Goal: Entertainment & Leisure: Consume media (video, audio)

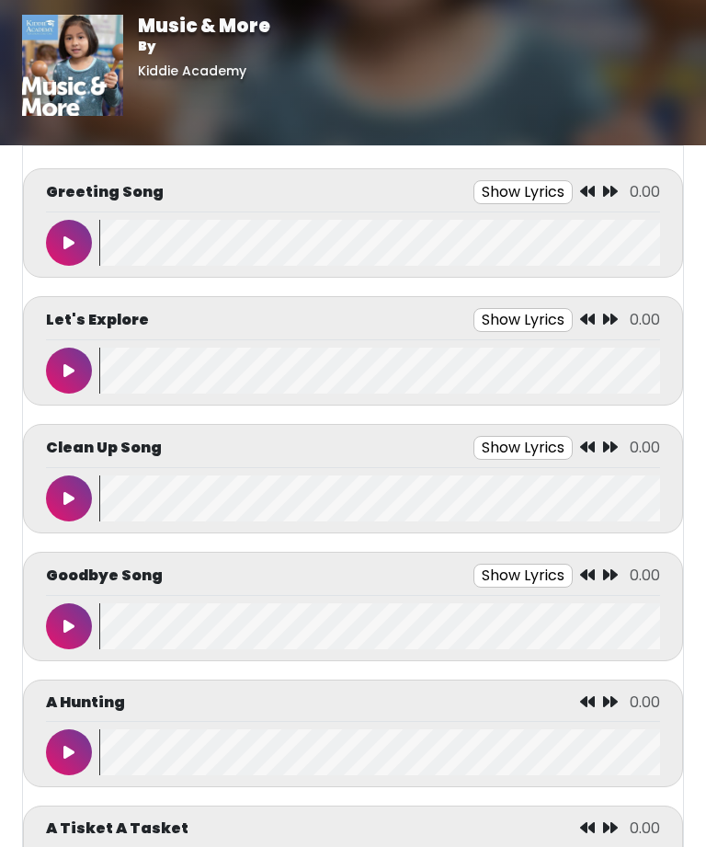
click at [55, 227] on button at bounding box center [69, 243] width 46 height 46
click at [55, 242] on button at bounding box center [69, 243] width 46 height 46
click at [74, 245] on icon at bounding box center [68, 242] width 11 height 15
click at [73, 350] on button at bounding box center [69, 370] width 46 height 46
click at [74, 376] on button at bounding box center [69, 370] width 46 height 46
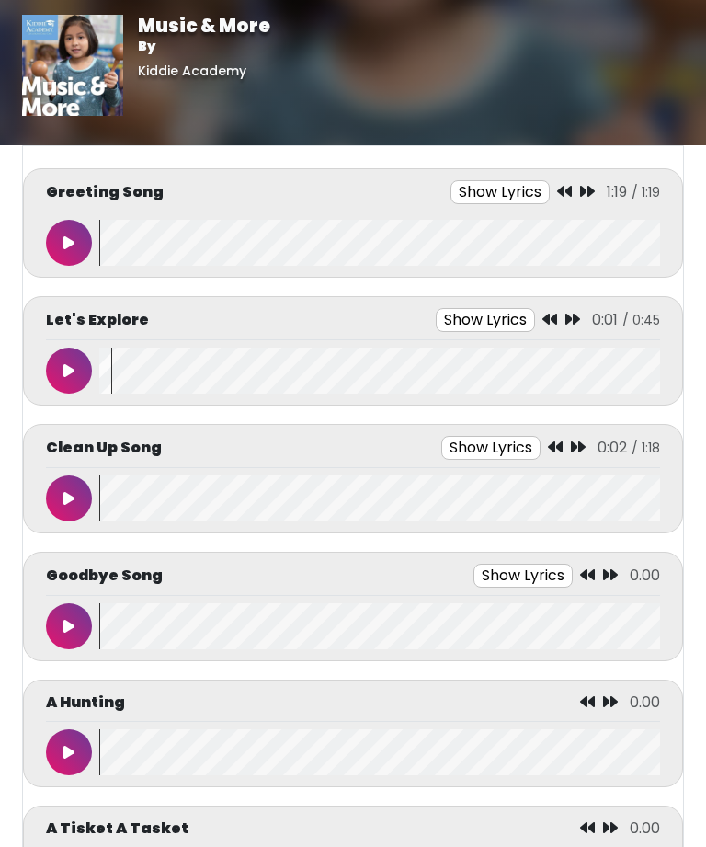
click at [71, 374] on icon at bounding box center [68, 370] width 11 height 15
click at [82, 363] on button at bounding box center [69, 370] width 46 height 46
click at [66, 367] on icon at bounding box center [68, 370] width 9 height 15
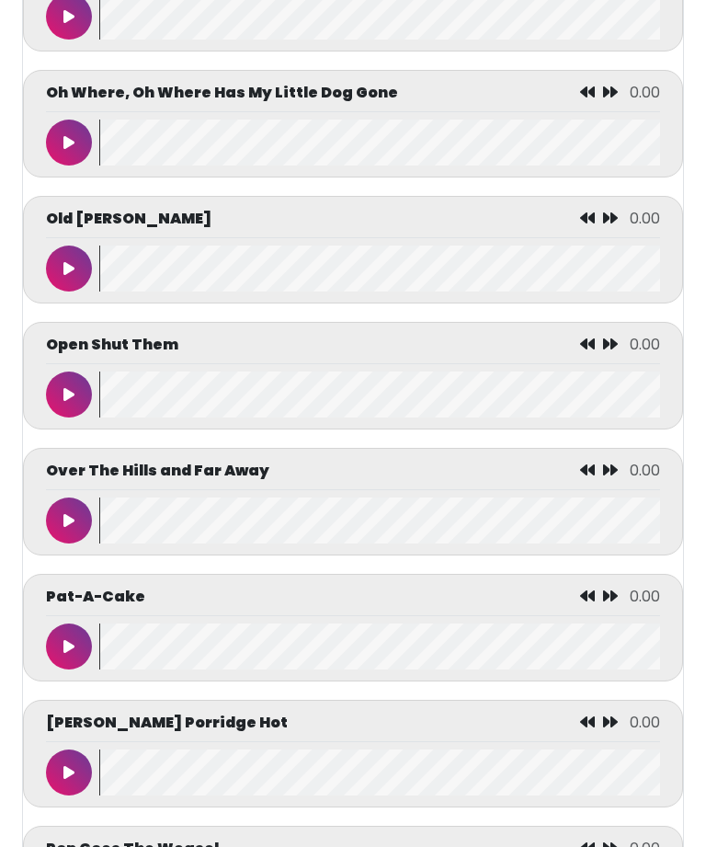
scroll to position [6355, 0]
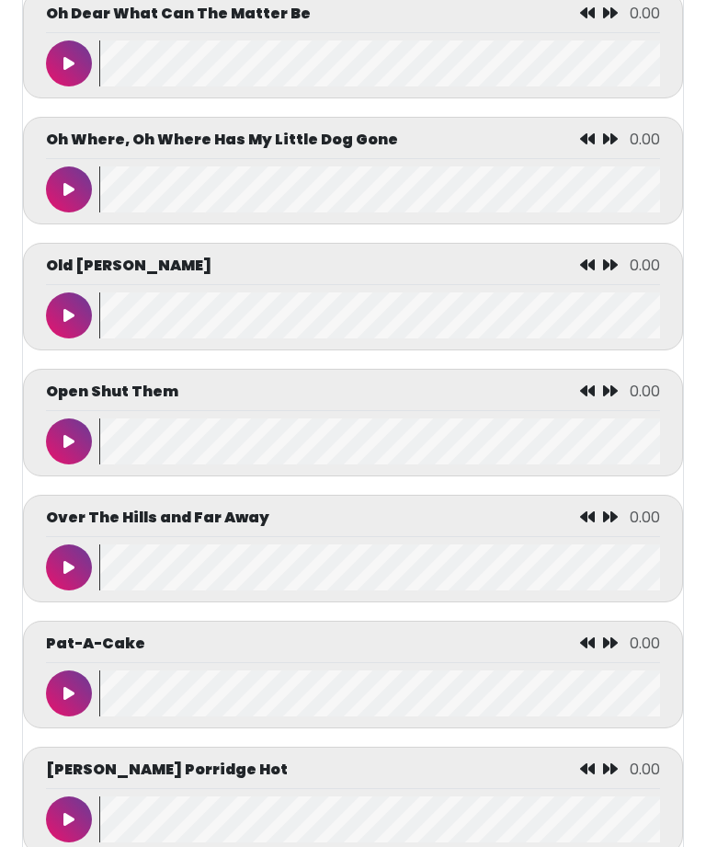
click at [59, 338] on button at bounding box center [69, 315] width 46 height 46
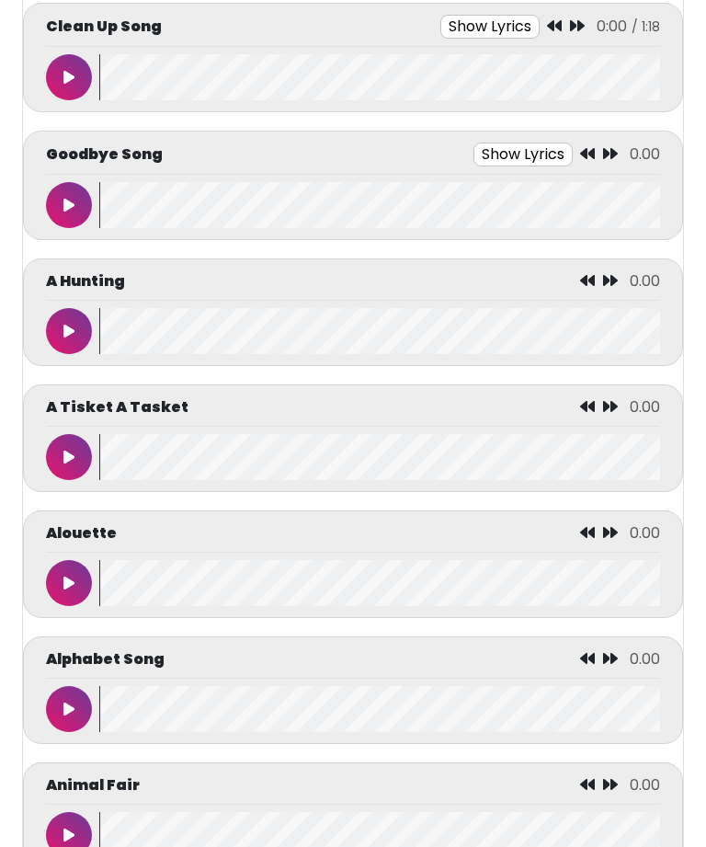
scroll to position [0, 0]
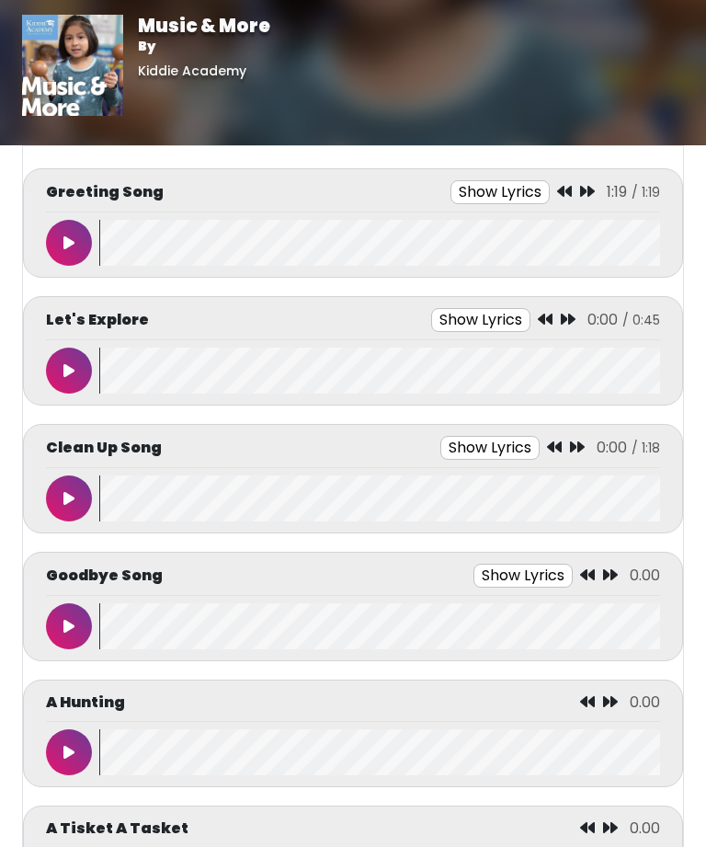
click at [66, 514] on button at bounding box center [69, 498] width 46 height 46
click at [67, 494] on icon at bounding box center [68, 498] width 9 height 15
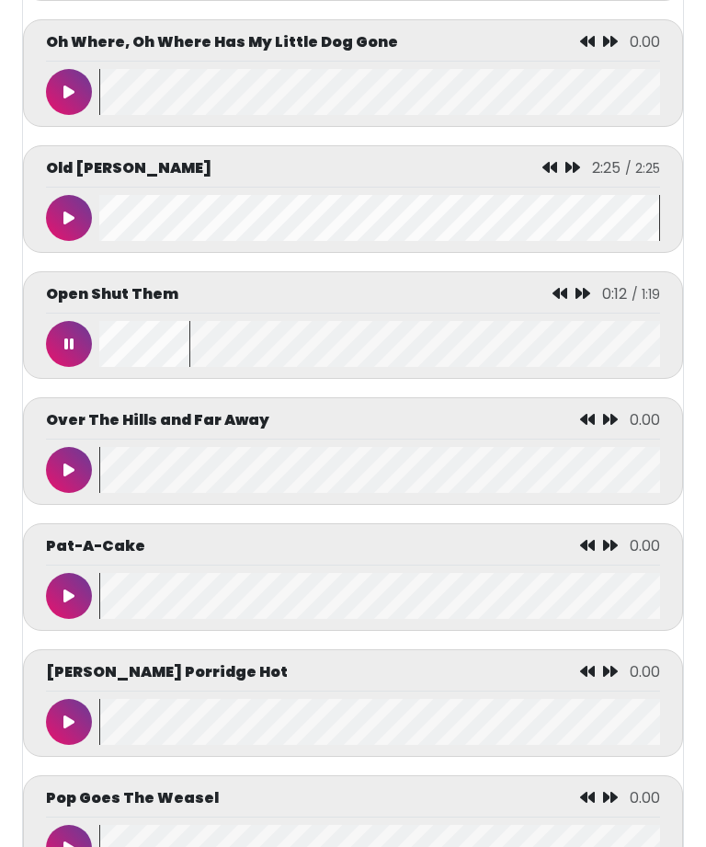
scroll to position [6453, 0]
click at [66, 367] on button at bounding box center [69, 344] width 46 height 46
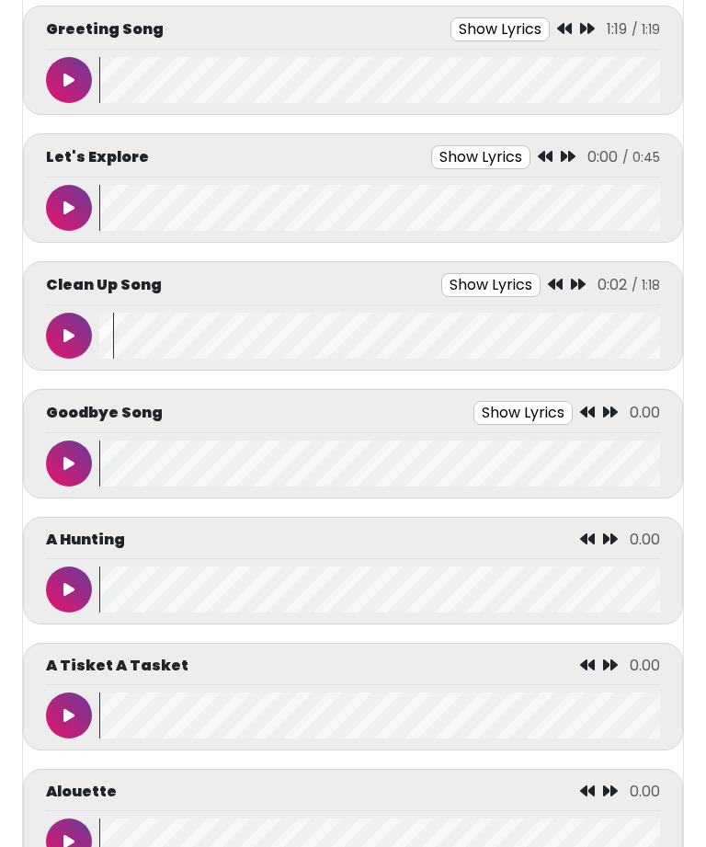
scroll to position [0, 0]
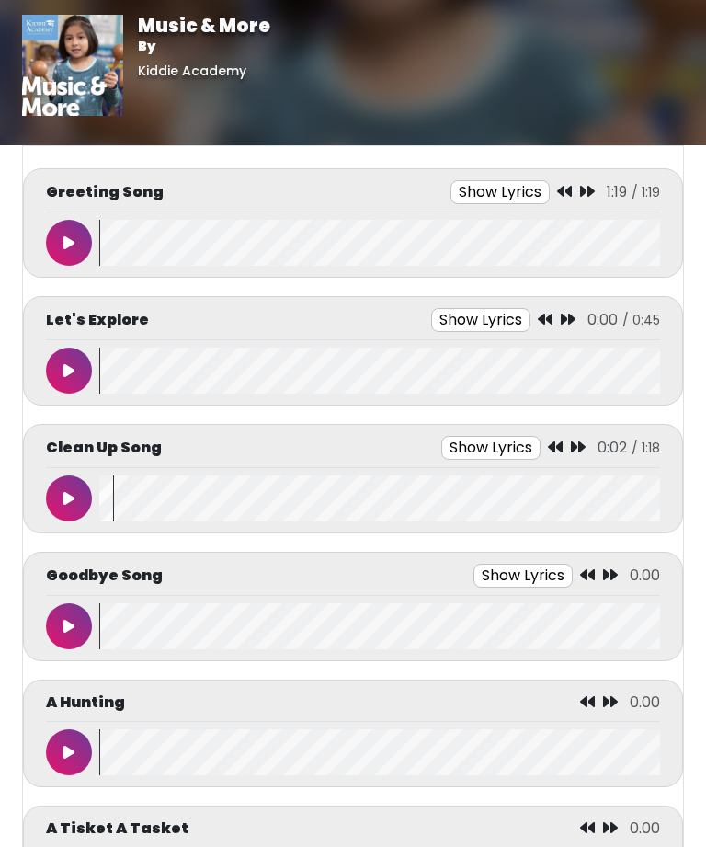
click at [72, 495] on icon at bounding box center [68, 498] width 11 height 15
click at [66, 511] on button at bounding box center [69, 498] width 46 height 46
click at [83, 611] on button at bounding box center [69, 626] width 46 height 46
click at [43, 734] on div "A Hunting 0:01 / 1:28" at bounding box center [353, 733] width 660 height 108
click at [70, 741] on button at bounding box center [69, 752] width 46 height 46
